Goal: Task Accomplishment & Management: Manage account settings

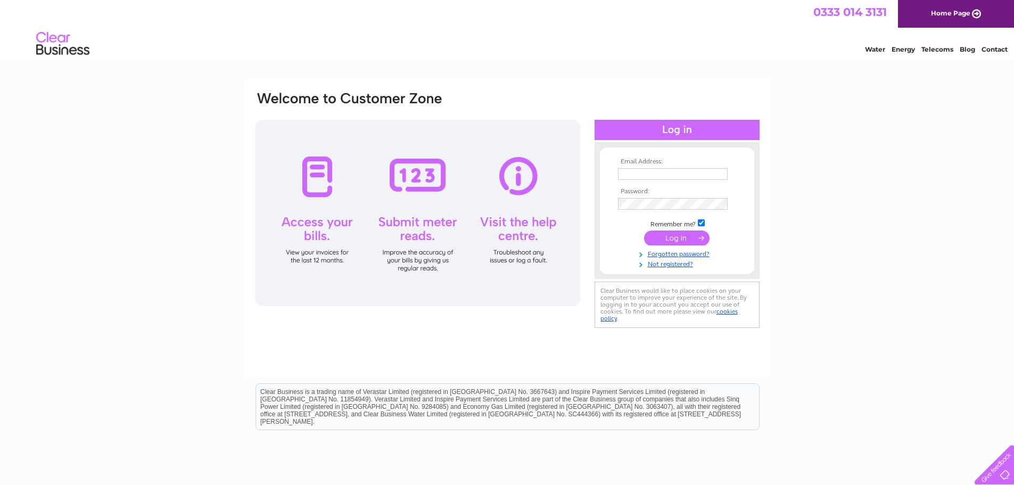
type input "audreygreen@crossbillgin.com"
click at [680, 236] on input "submit" at bounding box center [677, 238] width 66 height 15
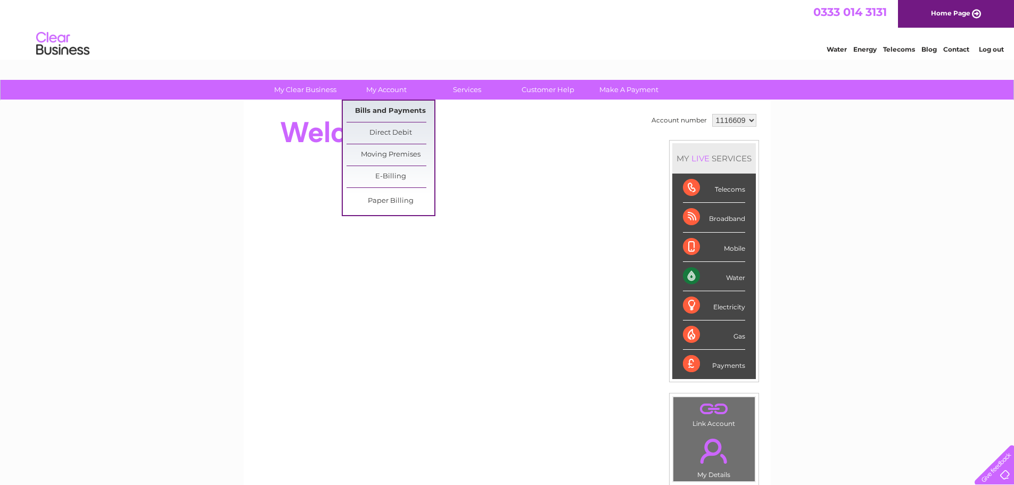
click at [377, 105] on link "Bills and Payments" at bounding box center [391, 111] width 88 height 21
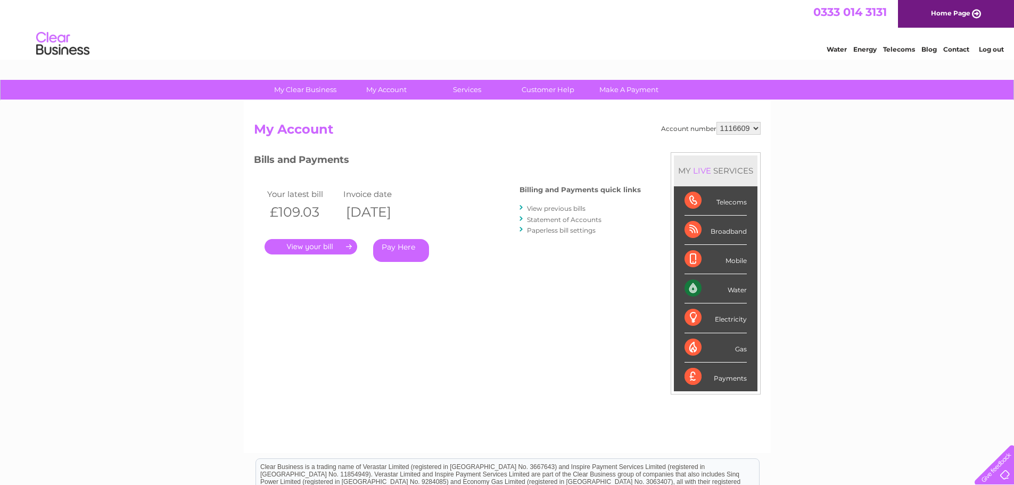
click at [324, 249] on link "." at bounding box center [311, 246] width 93 height 15
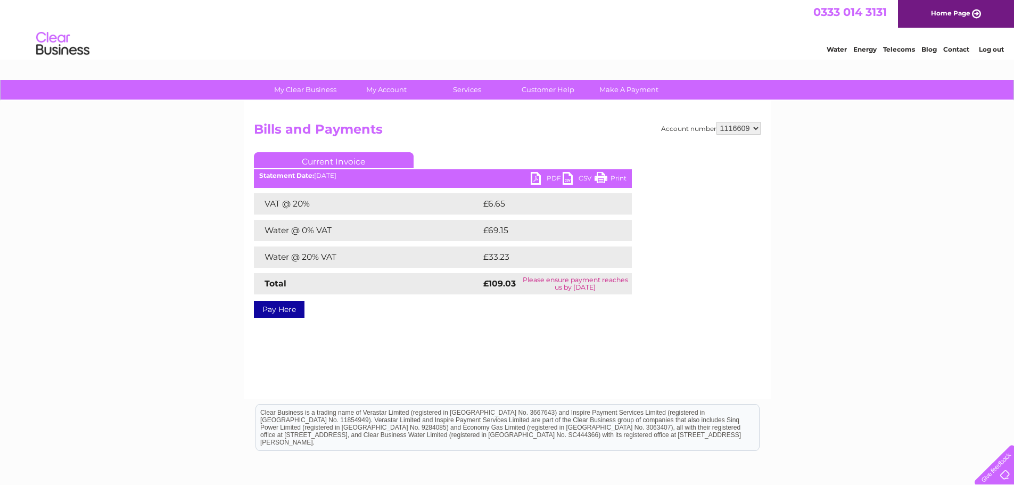
click at [544, 177] on link "PDF" at bounding box center [547, 179] width 32 height 15
